Goal: Information Seeking & Learning: Learn about a topic

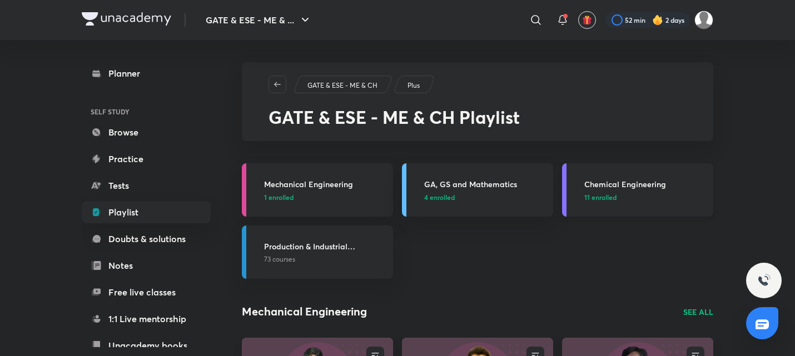
click at [645, 193] on p "11 enrolled" at bounding box center [645, 197] width 122 height 10
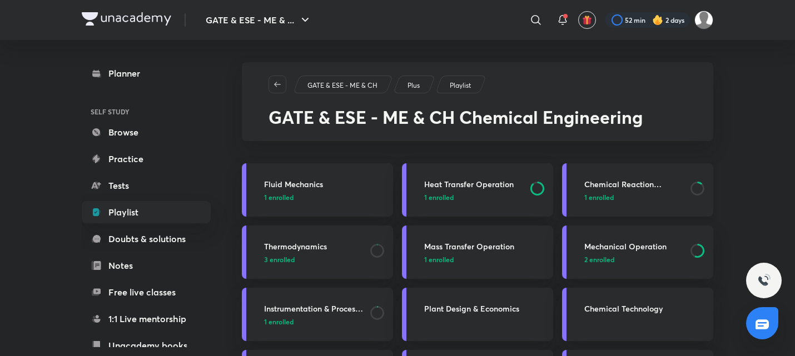
click at [643, 200] on p "1 enrolled" at bounding box center [634, 197] width 100 height 10
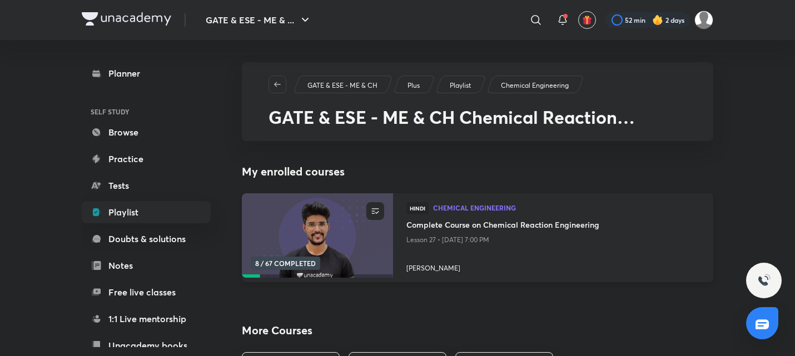
click at [425, 238] on p "Lesson 27 • [DATE] 7:00 PM" at bounding box center [554, 240] width 294 height 14
click at [453, 230] on h4 "Complete Course on Chemical Reaction Engineering" at bounding box center [554, 226] width 294 height 14
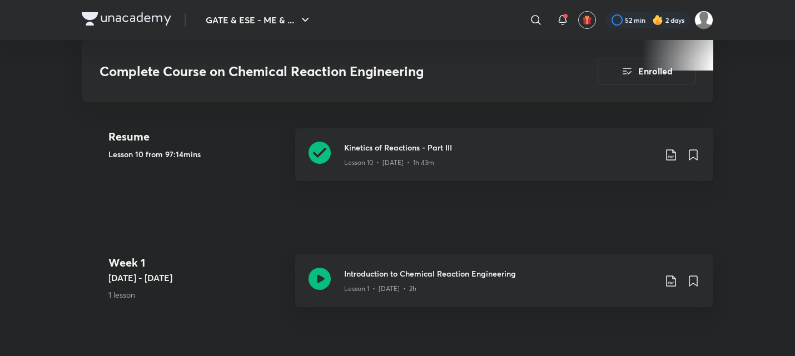
scroll to position [458, 0]
drag, startPoint x: 215, startPoint y: 222, endPoint x: 194, endPoint y: 244, distance: 30.3
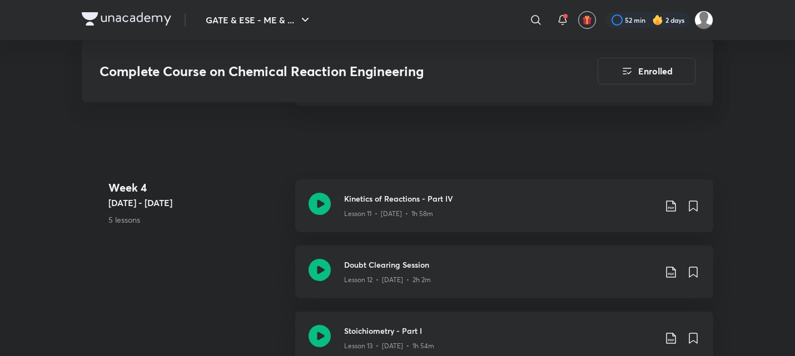
scroll to position [1446, 0]
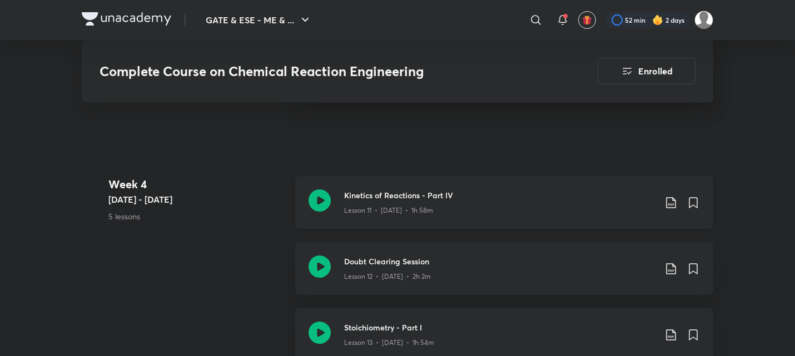
click at [319, 198] on icon at bounding box center [320, 201] width 22 height 22
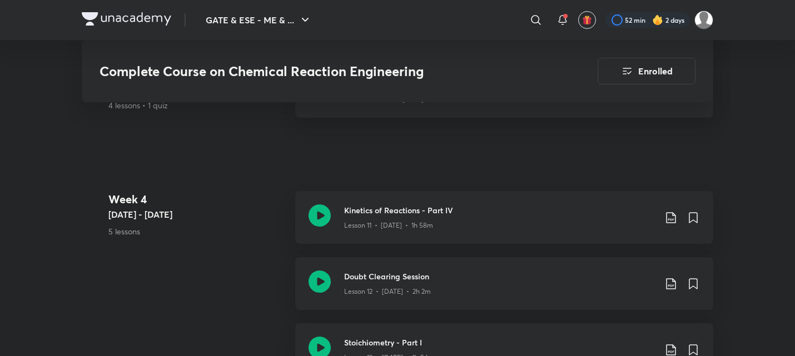
scroll to position [1431, 0]
click at [315, 212] on icon at bounding box center [320, 215] width 22 height 22
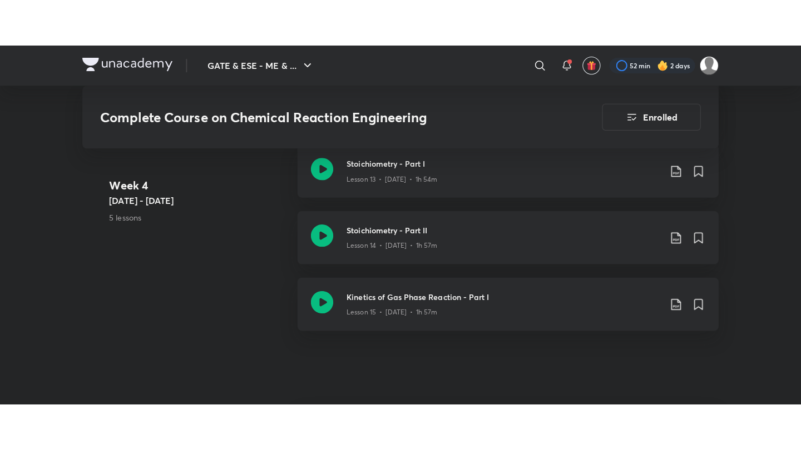
scroll to position [1657, 0]
